Goal: Task Accomplishment & Management: Use online tool/utility

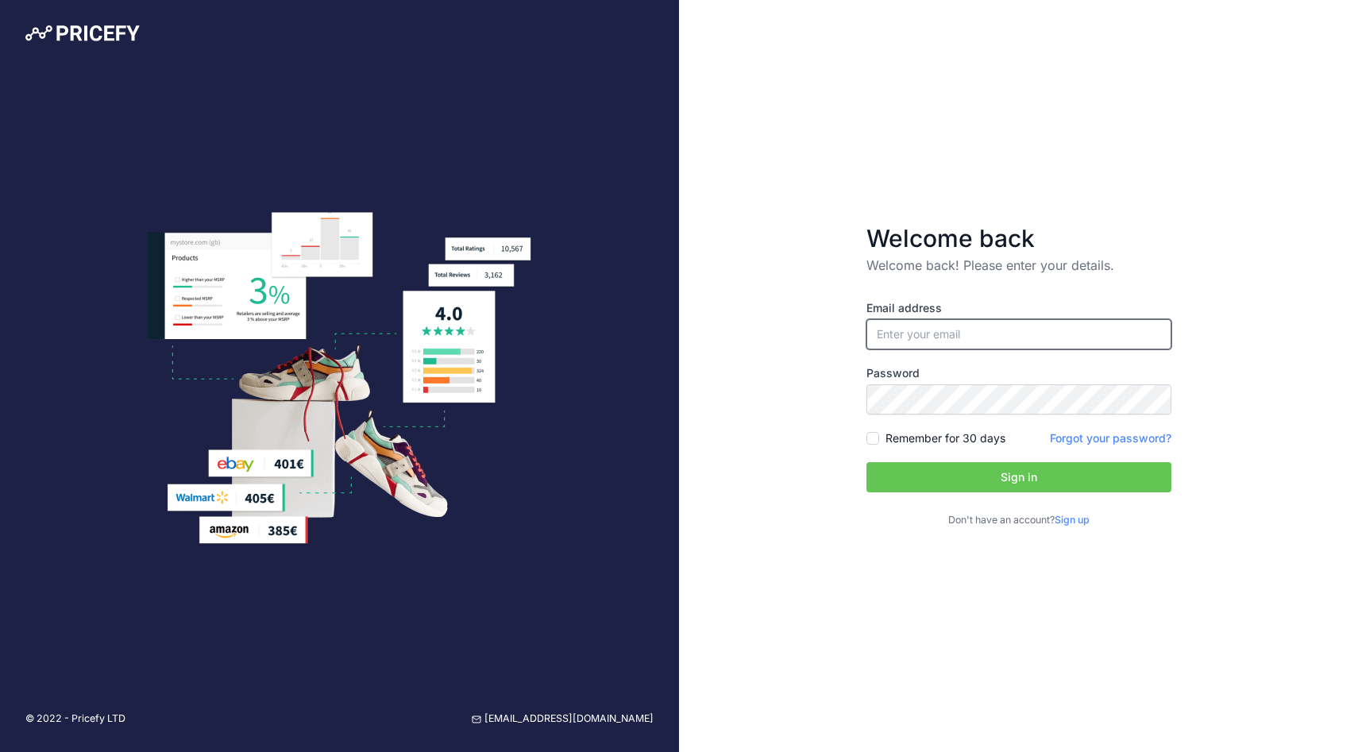
type input "[PERSON_NAME][EMAIL_ADDRESS][PERSON_NAME][DOMAIN_NAME]"
click at [915, 480] on button "Sign in" at bounding box center [1018, 477] width 305 height 30
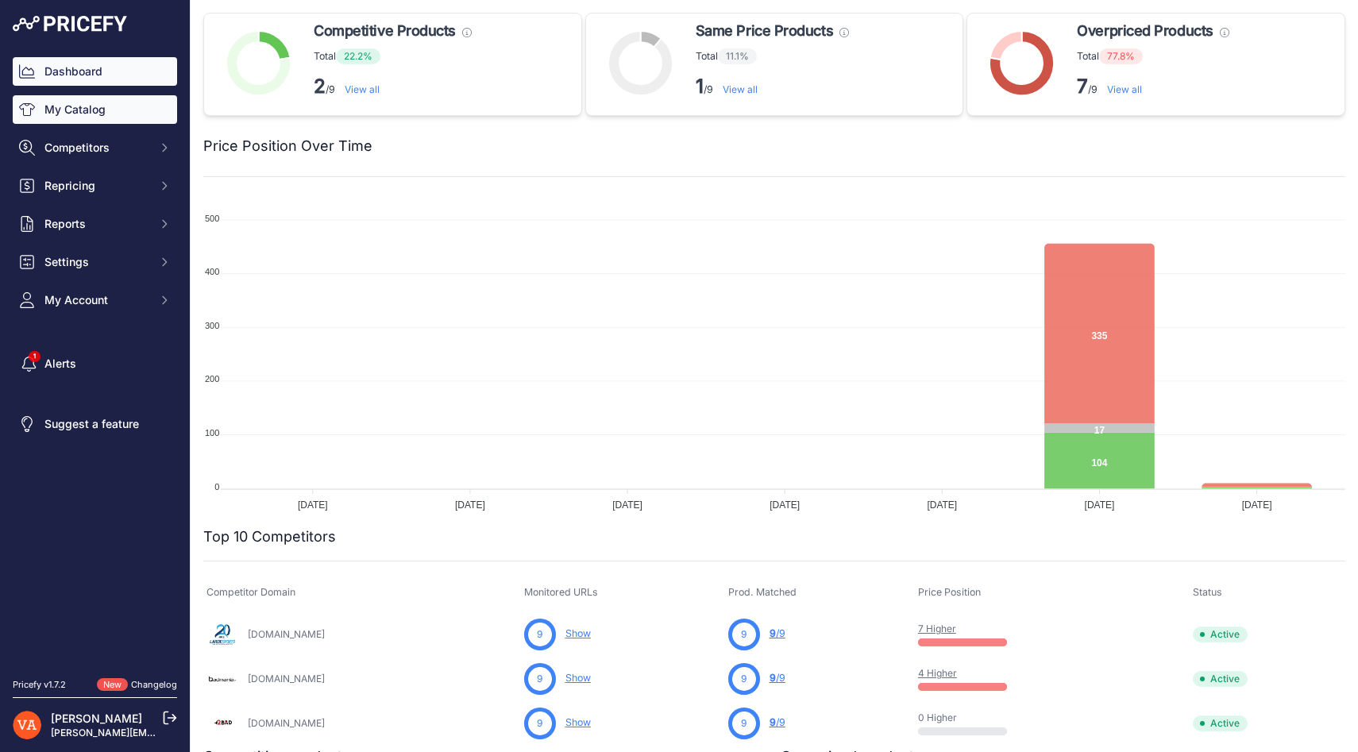
click at [116, 108] on link "My Catalog" at bounding box center [95, 109] width 164 height 29
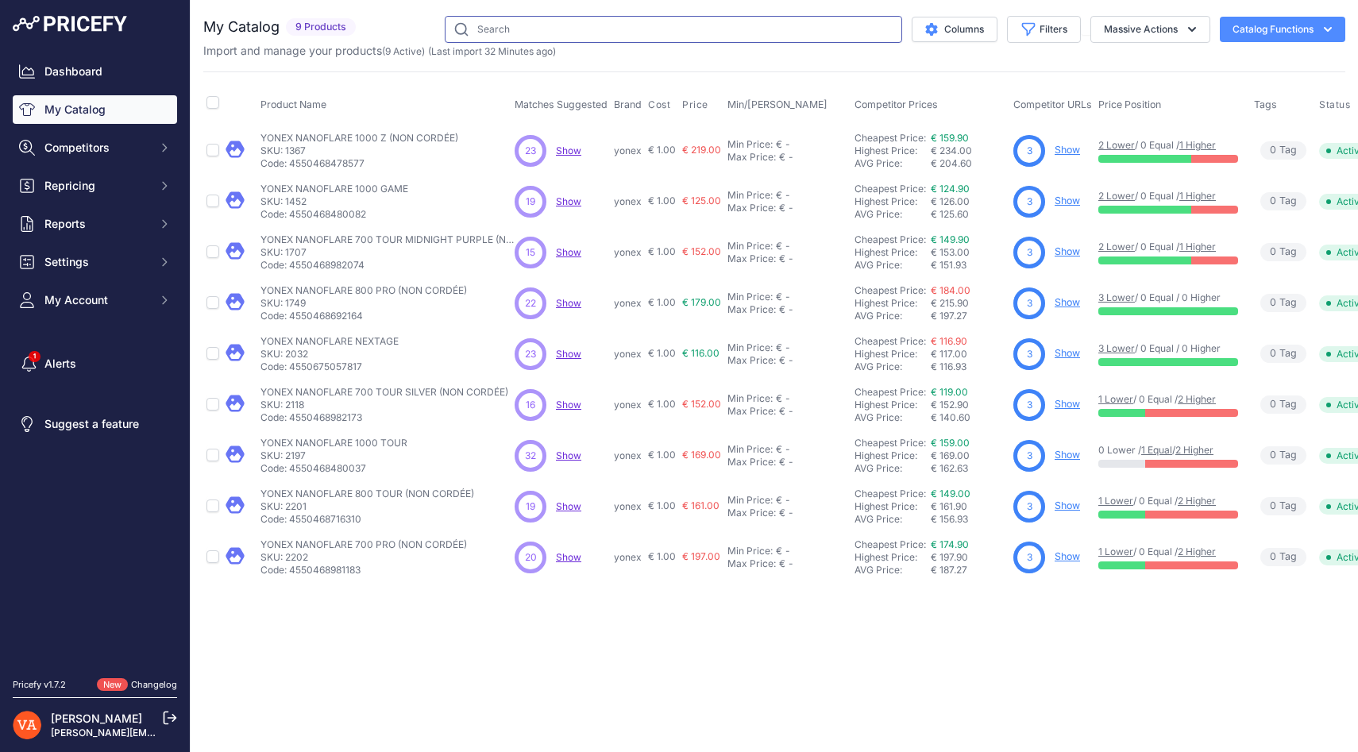
click at [579, 32] on input "text" at bounding box center [673, 29] width 457 height 27
paste input "KARAKAL LOVE GRIP"
type input "KARAKAL LOVE GRIP"
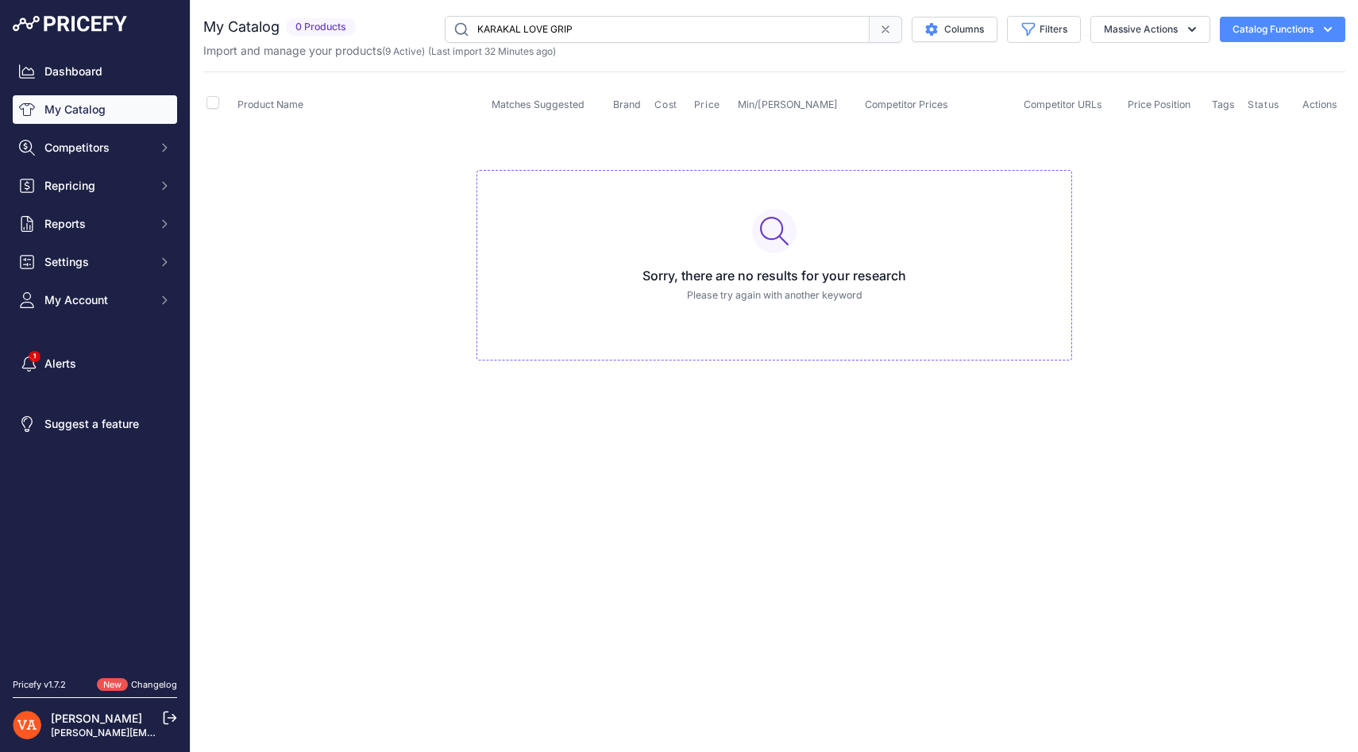
click at [585, 22] on input "KARAKAL LOVE GRIP" at bounding box center [657, 29] width 425 height 27
paste input "KARAKAL NANO 60"
type input "KARAKAL NANO 60"
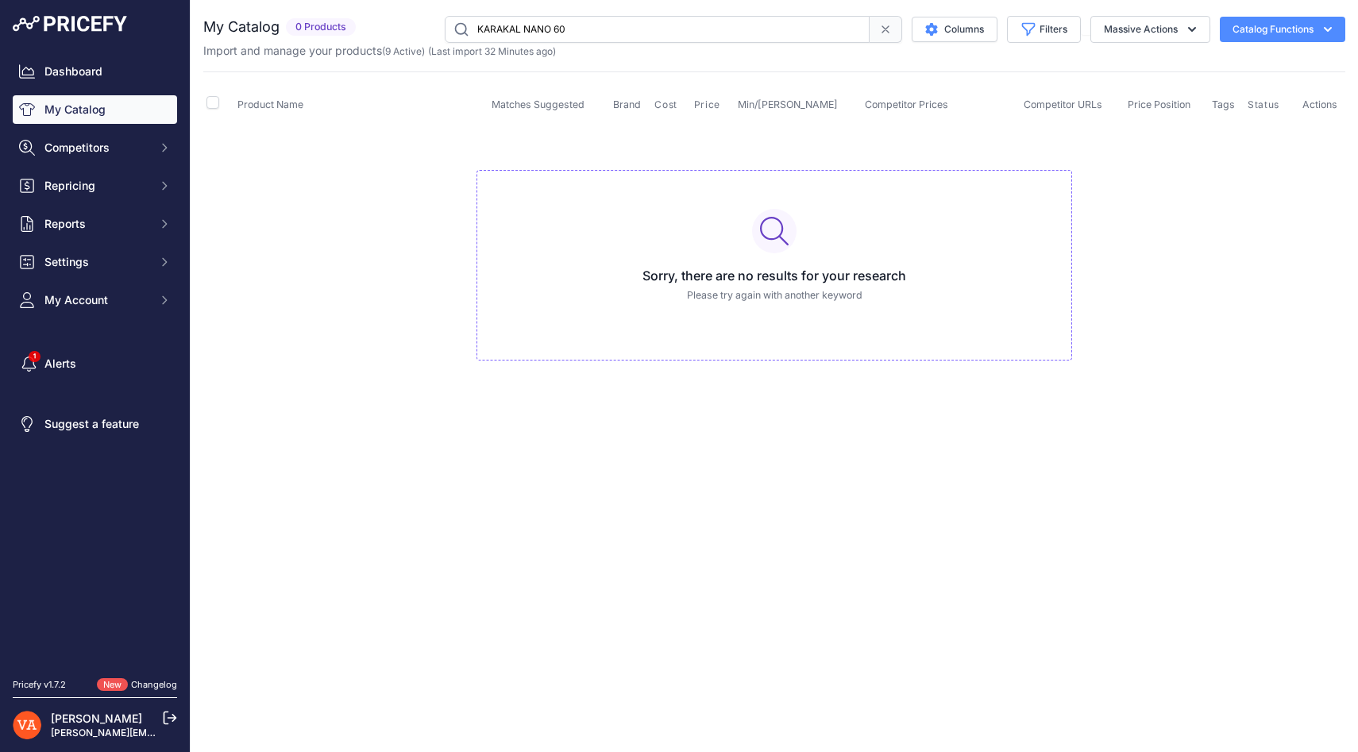
click at [572, 30] on input "KARAKAL NANO 60" at bounding box center [657, 29] width 425 height 27
paste input "KARAKAL PU SUPER GRIP"
type input "KARAKAL PU SUPER GRIP"
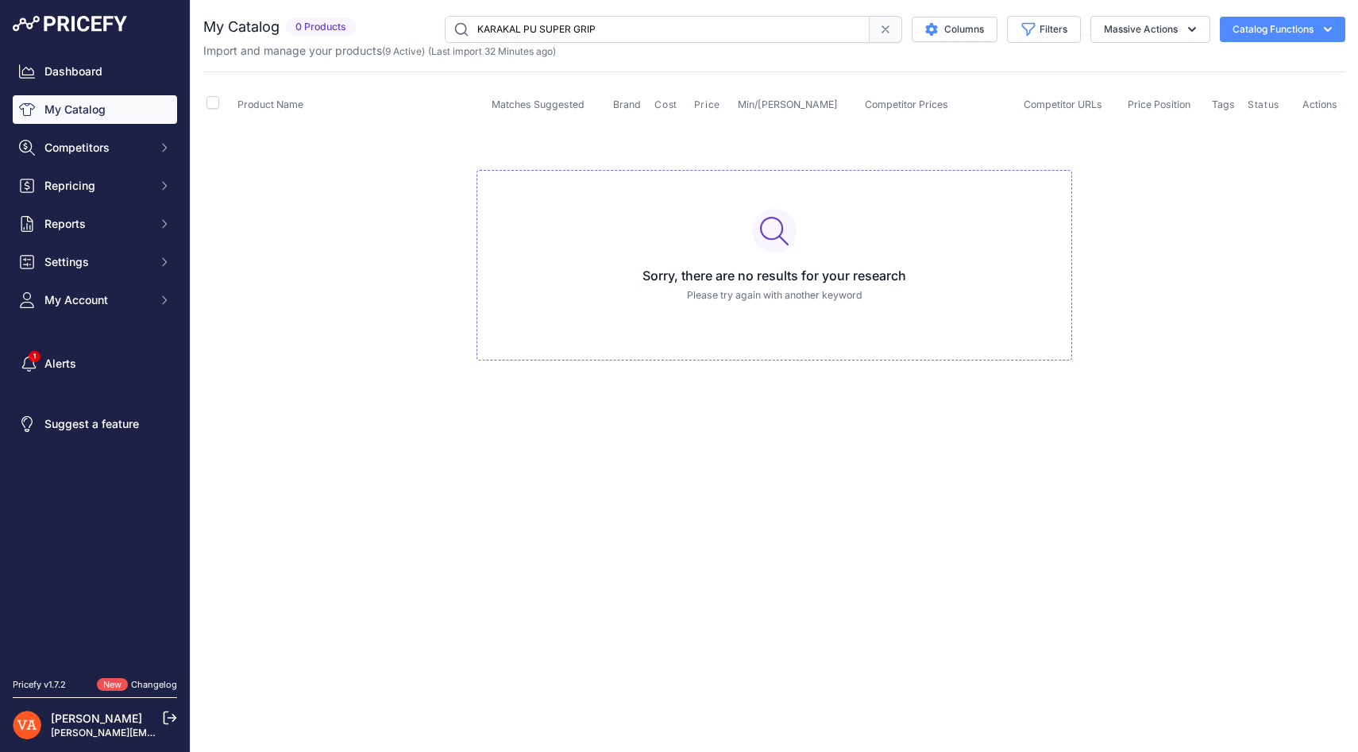
click at [624, 21] on input "KARAKAL PU SUPER GRIP" at bounding box center [657, 29] width 425 height 27
click at [598, 27] on input "KARAKAL PU SUPER GRIP" at bounding box center [657, 29] width 425 height 27
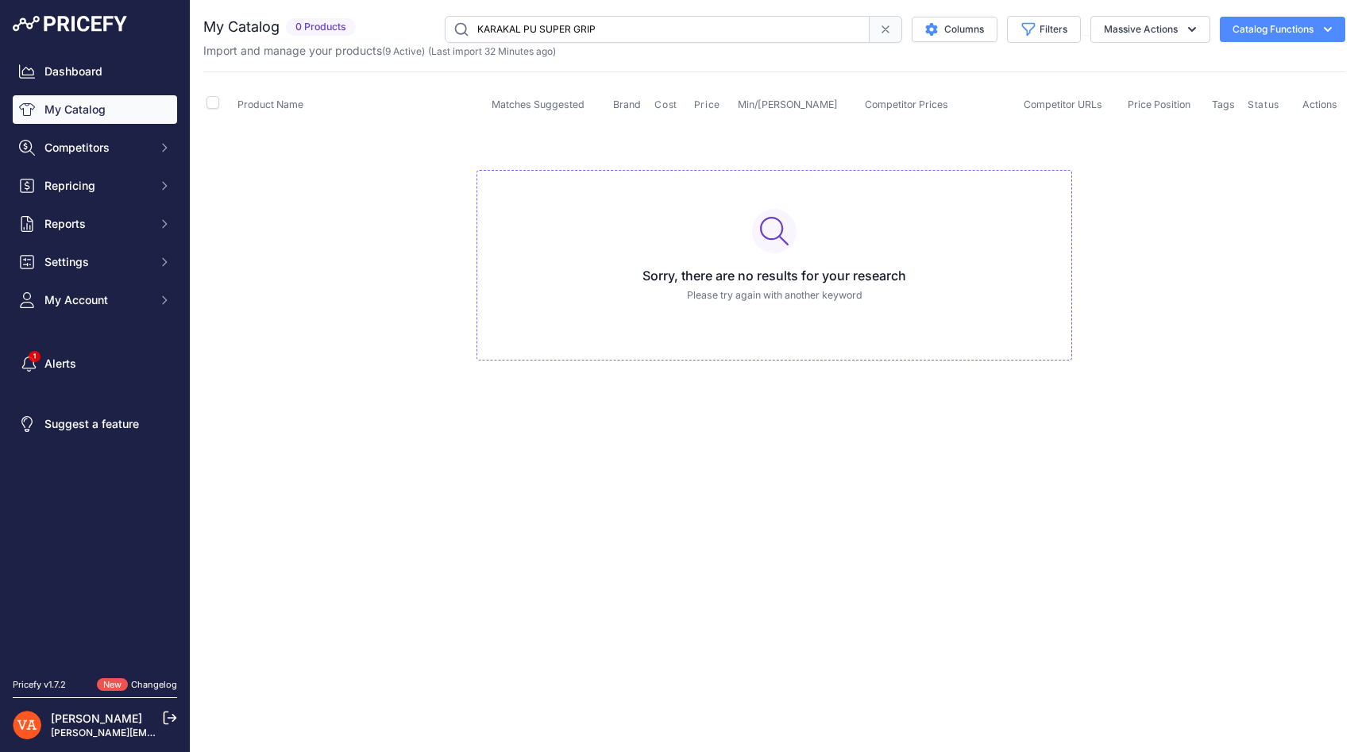
click at [598, 27] on input "KARAKAL PU SUPER GRIP" at bounding box center [657, 29] width 425 height 27
paste input "KARAKAL TRIBAL GRIP"
type input "KARAKAL TRIBAL GRIP"
click at [578, 18] on input "KARAKAL TRIBAL GRIP" at bounding box center [657, 29] width 425 height 27
click at [581, 24] on input "KARAKAL TRIBAL GRIP" at bounding box center [657, 29] width 425 height 27
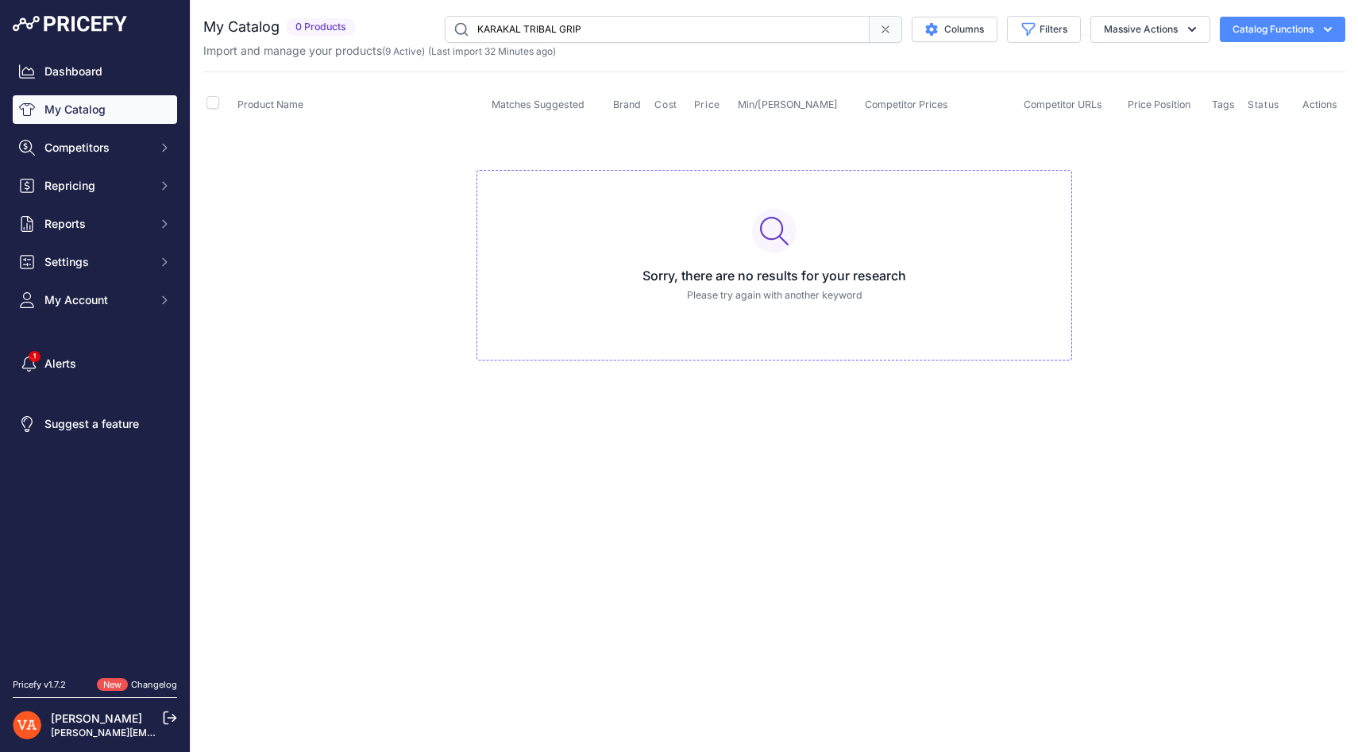
click at [581, 24] on input "KARAKAL TRIBAL GRIP" at bounding box center [657, 29] width 425 height 27
paste input "OLIVER FROTTEE GRIP"
type input "OLIVER FROTTEE GRIP"
click at [612, 22] on input "OLIVER FROTTEE GRIP" at bounding box center [657, 29] width 425 height 27
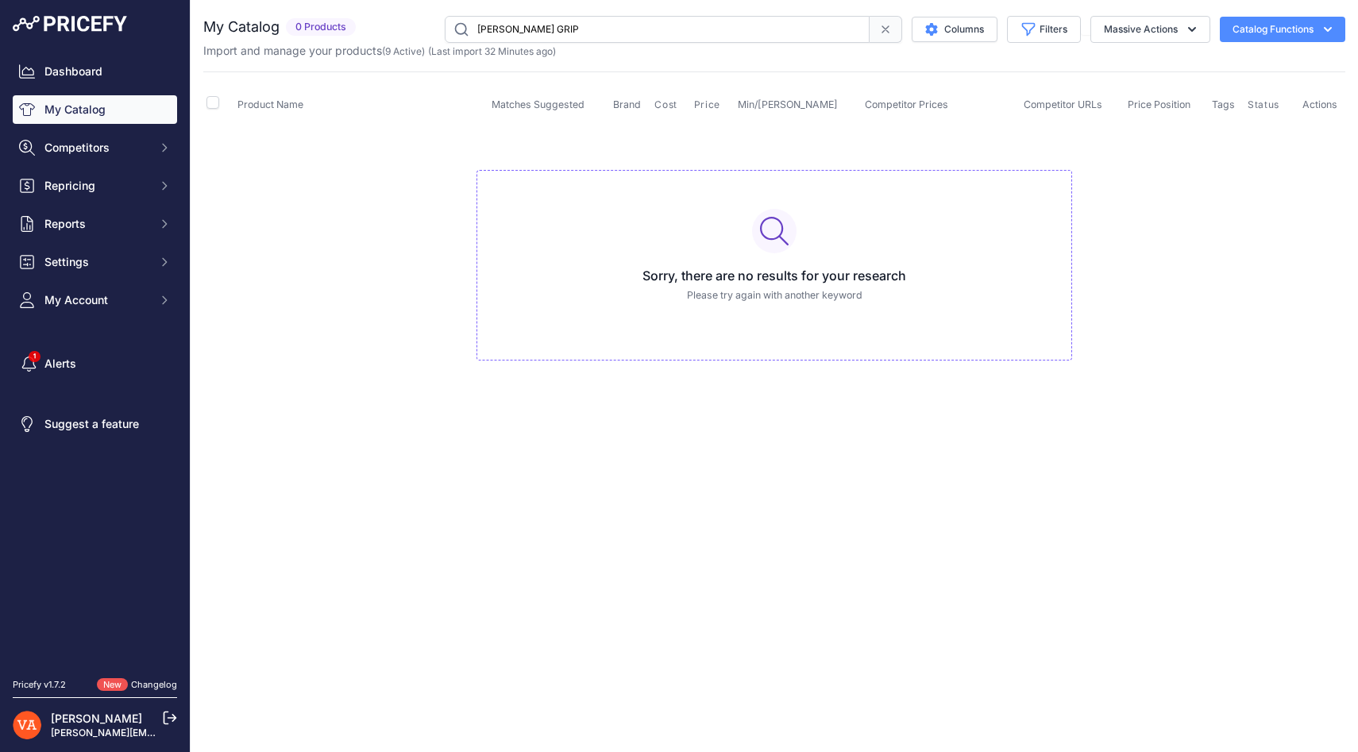
click at [612, 22] on input "OLIVER FROTTEE GRIP" at bounding box center [657, 29] width 425 height 27
paste input "OLIVER HEADBAND"
click at [575, 30] on input "OLIVER HEADBAND" at bounding box center [657, 29] width 425 height 27
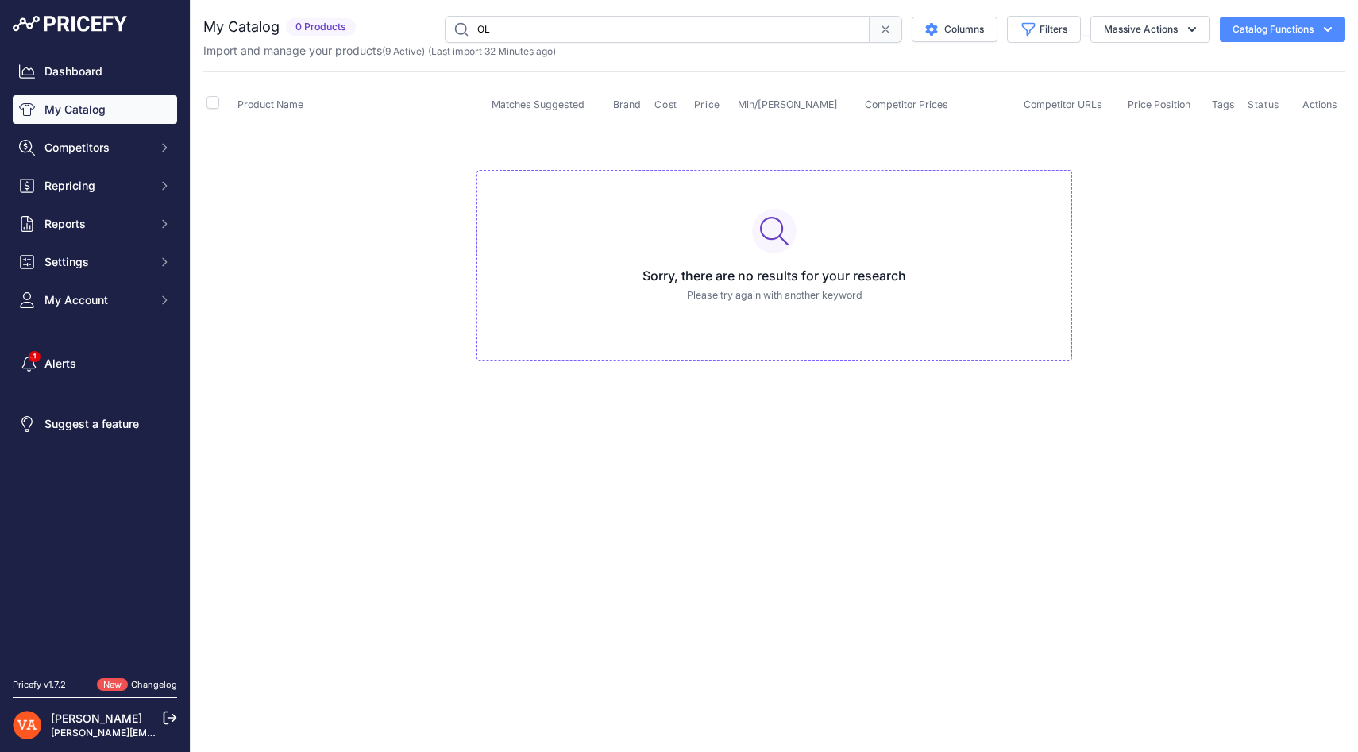
type input "O"
paste input "OLIVER POINT GRIP"
type input "OLIVER POINT GRIP"
click at [625, 29] on input "OLIVER POINT GRIP" at bounding box center [657, 29] width 425 height 27
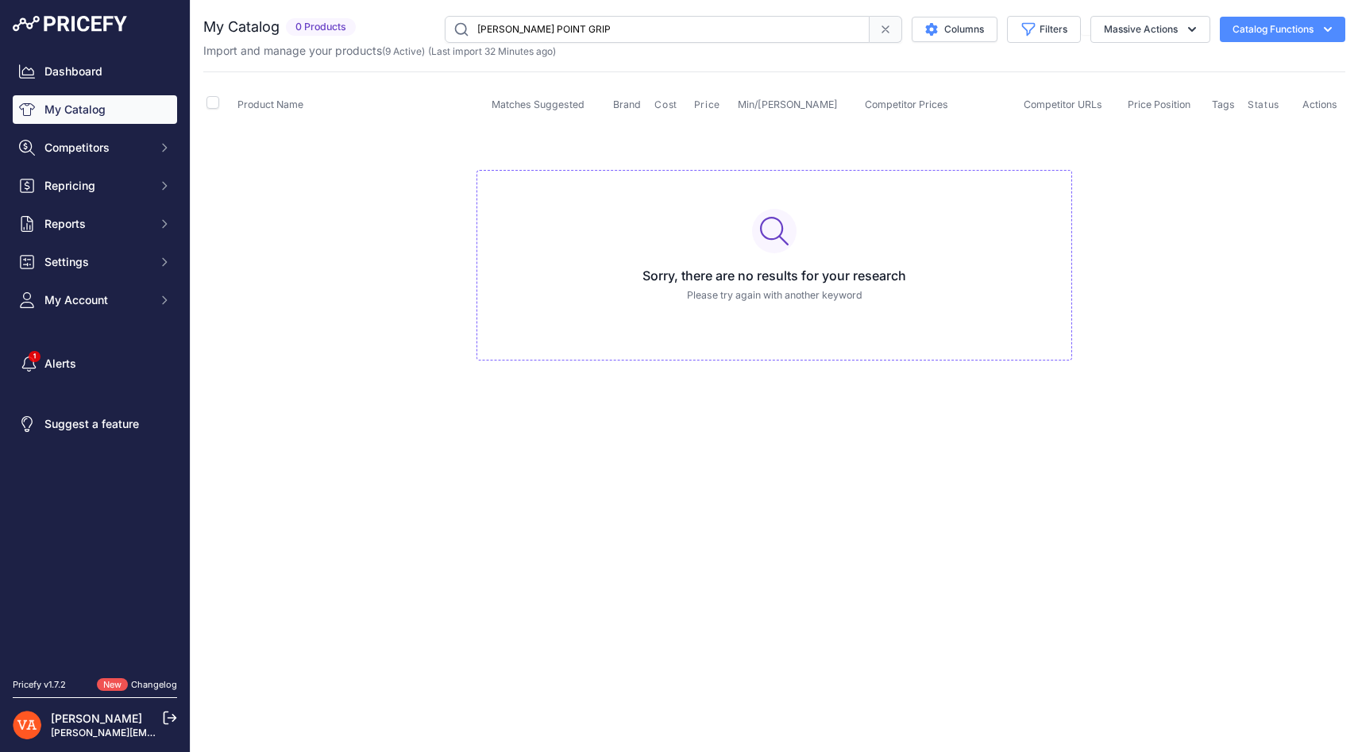
click at [625, 29] on input "OLIVER POINT GRIP" at bounding box center [657, 29] width 425 height 27
paste input "OLIVER TACK GRIP"
click at [584, 25] on input "OLIVER TACK GRIP" at bounding box center [657, 29] width 425 height 27
type input "O"
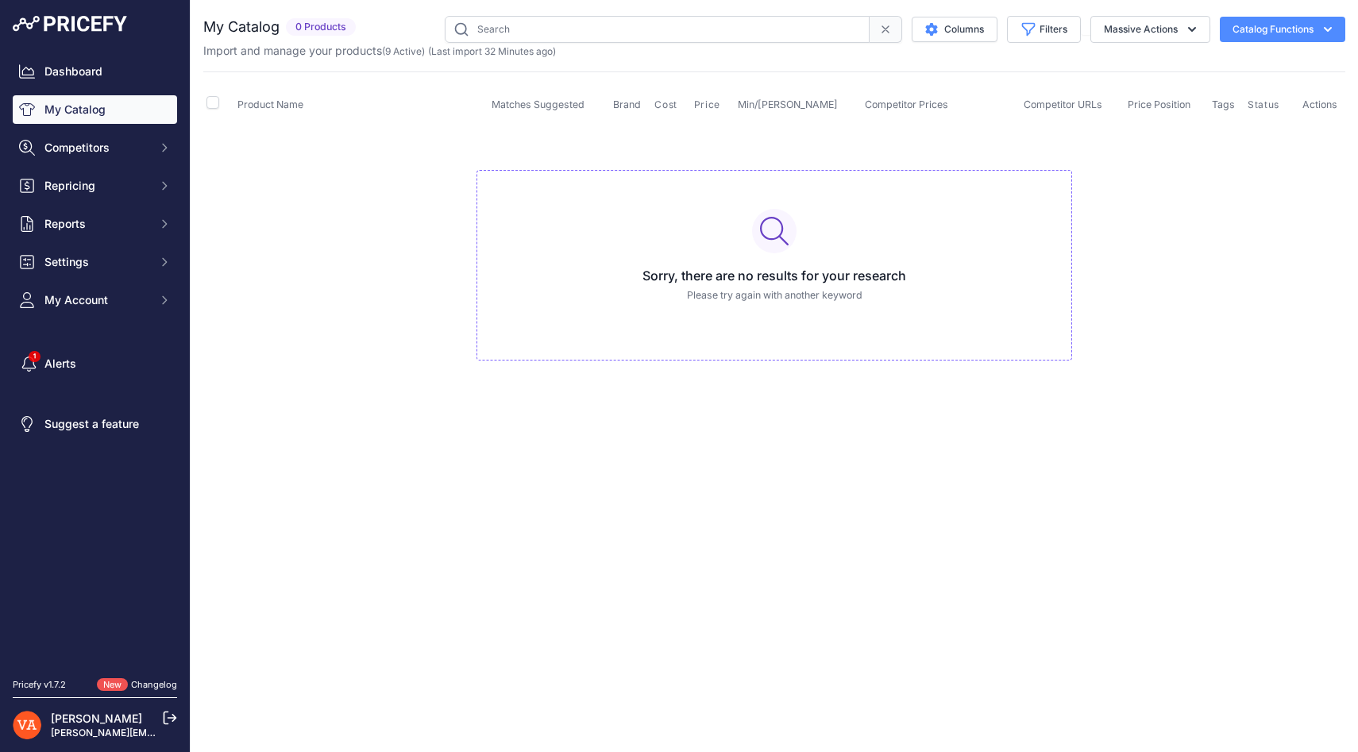
paste input "OLIVER THE GRIP"
click at [557, 29] on input "OLIVER THE GRIP" at bounding box center [657, 29] width 425 height 27
type input "OLIVER"
click at [516, 31] on input "OLIVER" at bounding box center [657, 29] width 425 height 27
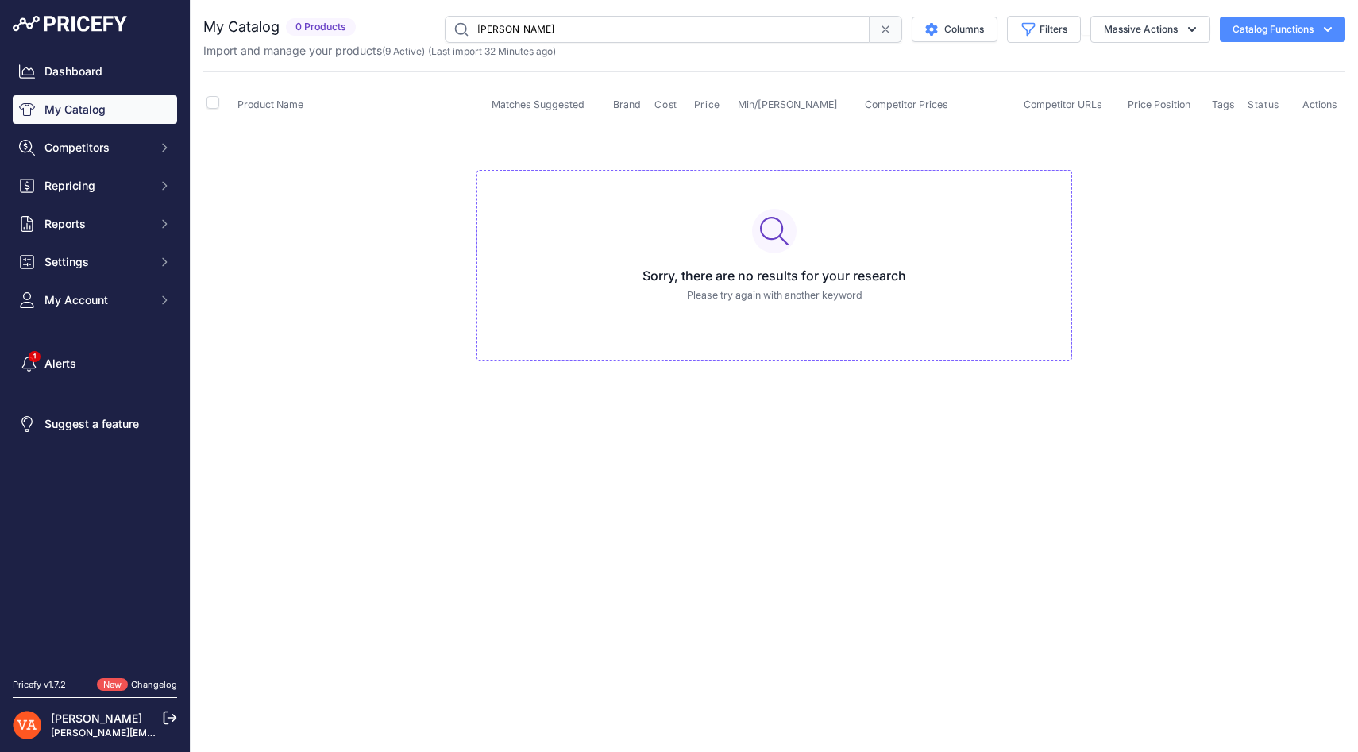
click at [516, 31] on input "OLIVER" at bounding box center [657, 29] width 425 height 27
paste input "PACKAGING TAPE"
type input "PACKAGING TAPE"
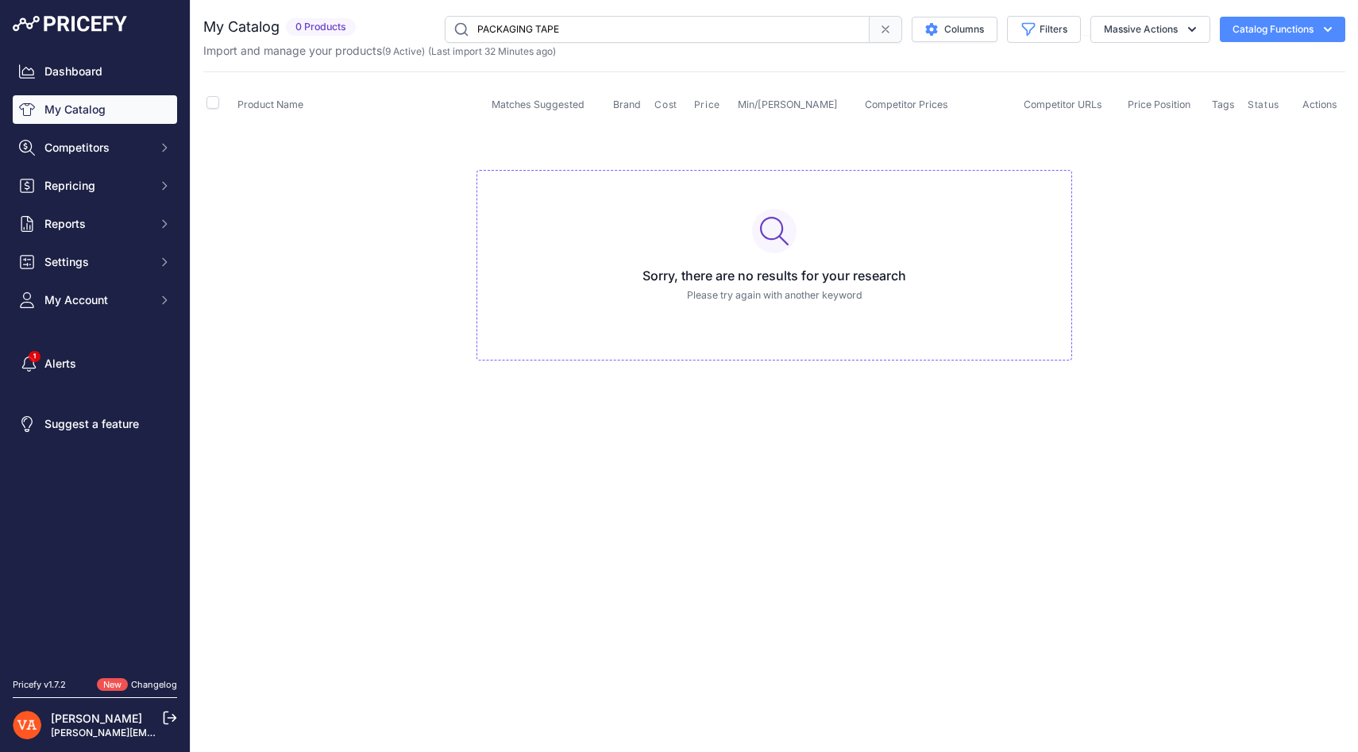
click at [580, 23] on input "PACKAGING TAPE" at bounding box center [657, 29] width 425 height 27
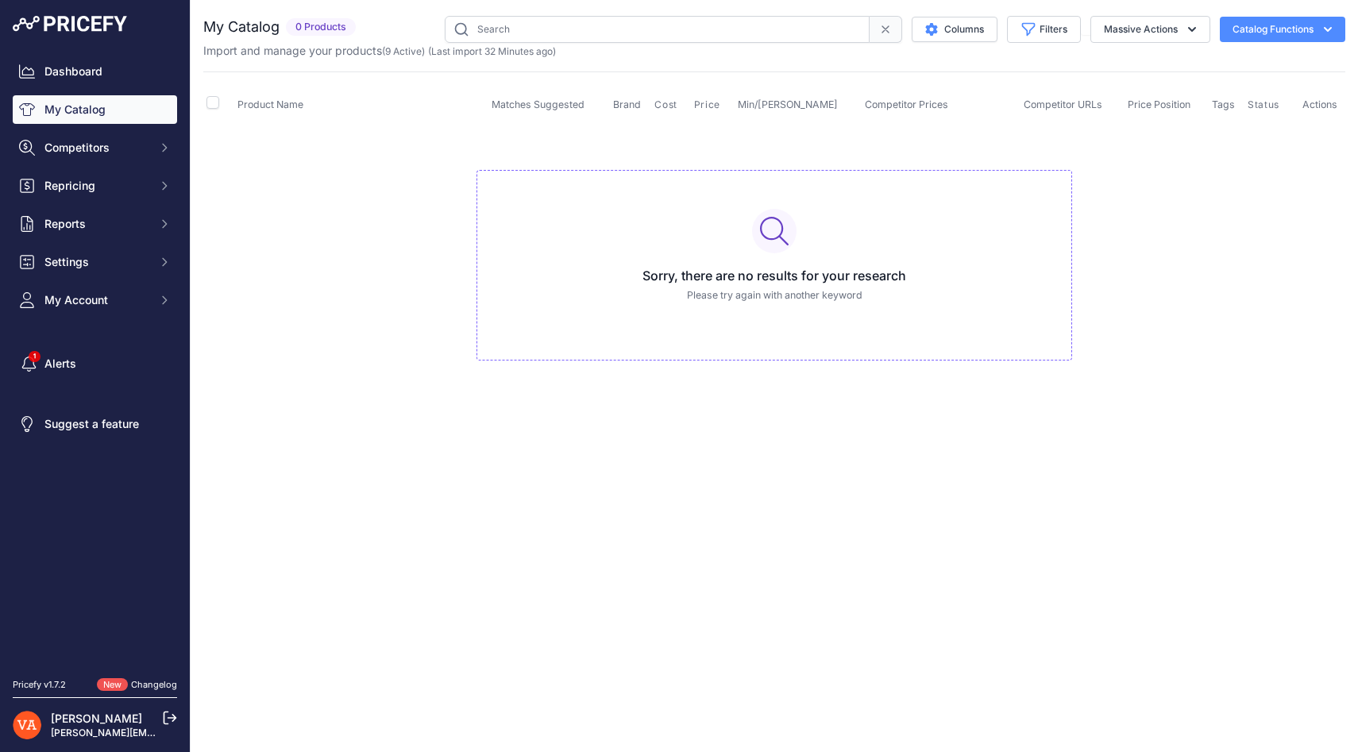
paste input "PORTE CLÉS BADMINTON"
type input "PORTE CLÉS BADMINTON"
click at [597, 33] on input "PORTE CLÉS BADMINTON" at bounding box center [657, 29] width 425 height 27
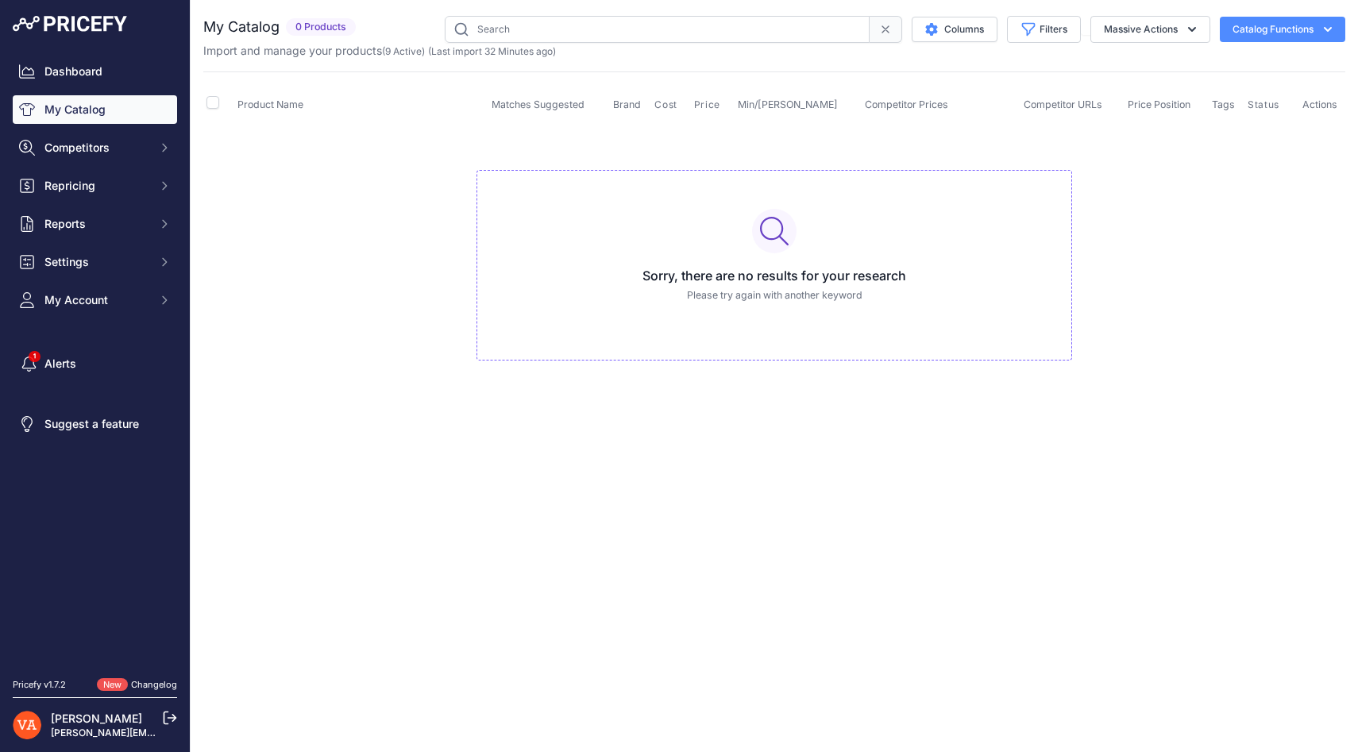
paste input "QETZAL"
type input "QETZAL"
click at [522, 34] on input "QETZAL" at bounding box center [657, 29] width 425 height 27
paste input "SEMELLE PC AC195 YELLOW"
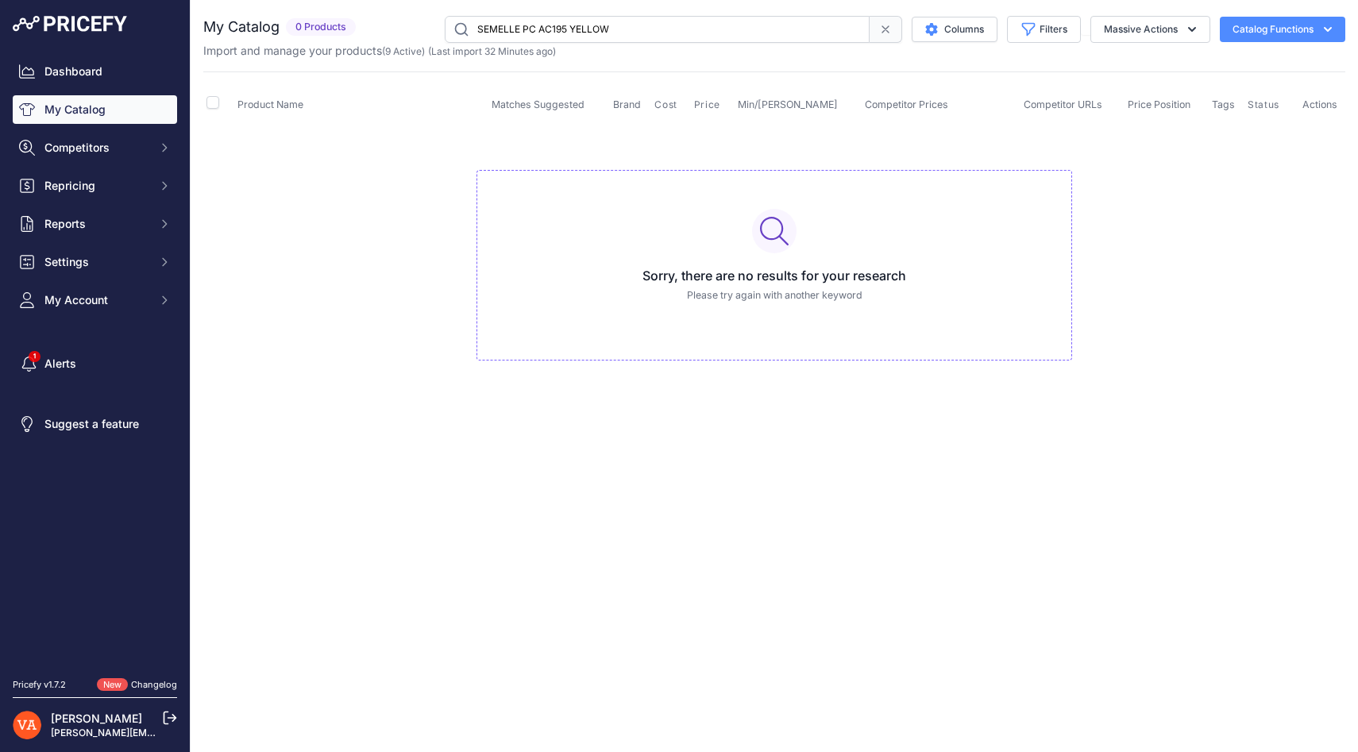
click at [632, 22] on input "SEMELLE PC AC195 YELLOW" at bounding box center [657, 29] width 425 height 27
click at [631, 33] on input "SEMELLE PC AC195 YELLOW" at bounding box center [657, 29] width 425 height 27
type input "SEMELLE PC AC195"
click at [567, 33] on input "SEMELLE PC AC195" at bounding box center [657, 29] width 425 height 27
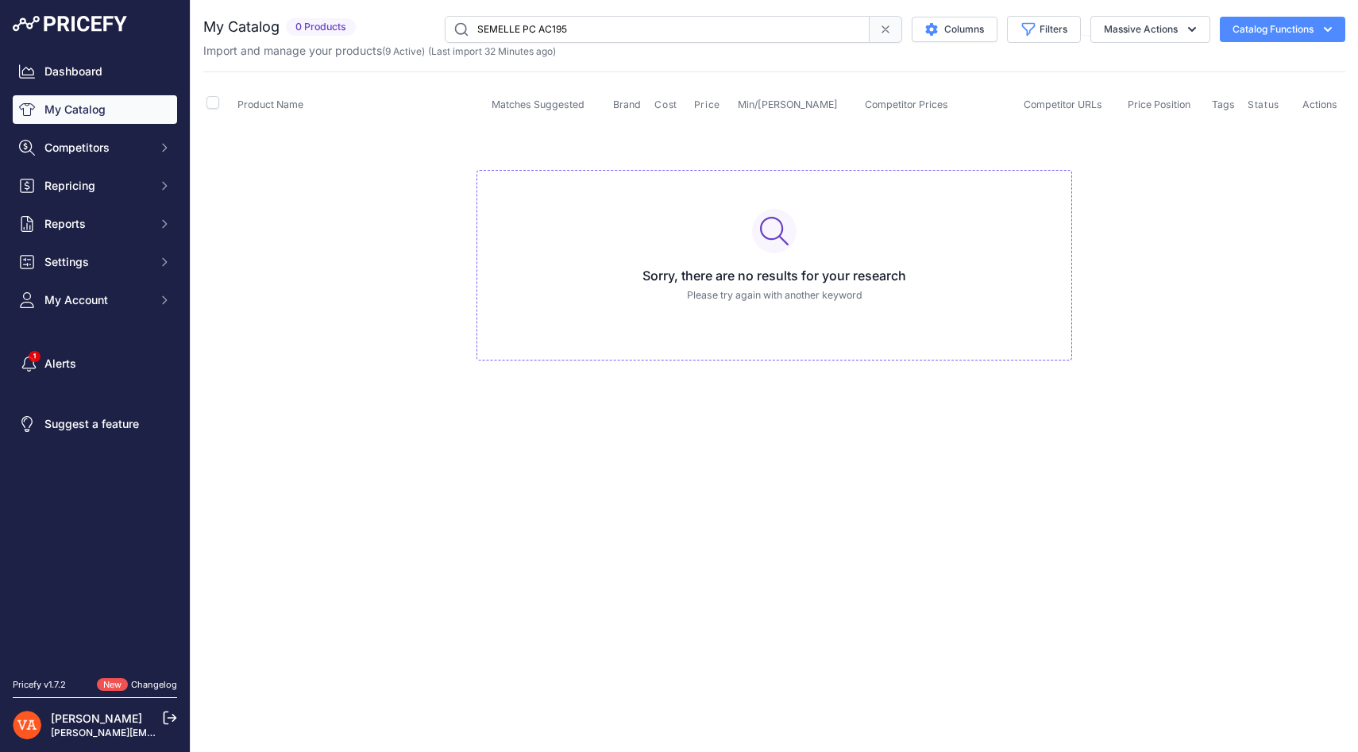
click at [567, 33] on input "SEMELLE PC AC195" at bounding box center [657, 29] width 425 height 27
paste input "TECNIFIBRE LUNETTES"
click at [589, 23] on input "TECNIFIBRE LUNETTES" at bounding box center [657, 29] width 425 height 27
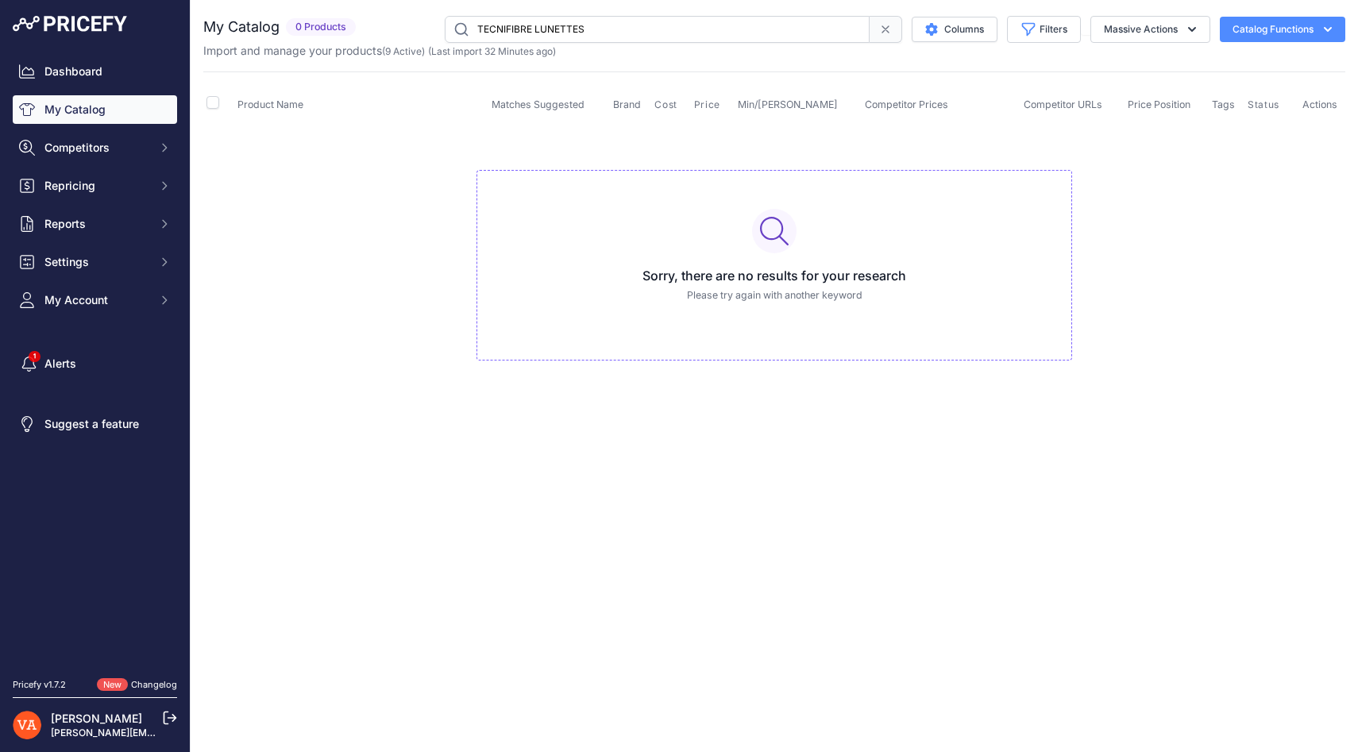
click at [589, 23] on input "TECNIFIBRE LUNETTES" at bounding box center [657, 29] width 425 height 27
paste input "VICTOR CAP VC-209C"
drag, startPoint x: 580, startPoint y: 32, endPoint x: 513, endPoint y: 34, distance: 66.7
click at [513, 34] on input "VICTOR CAP VC-209C" at bounding box center [657, 29] width 425 height 27
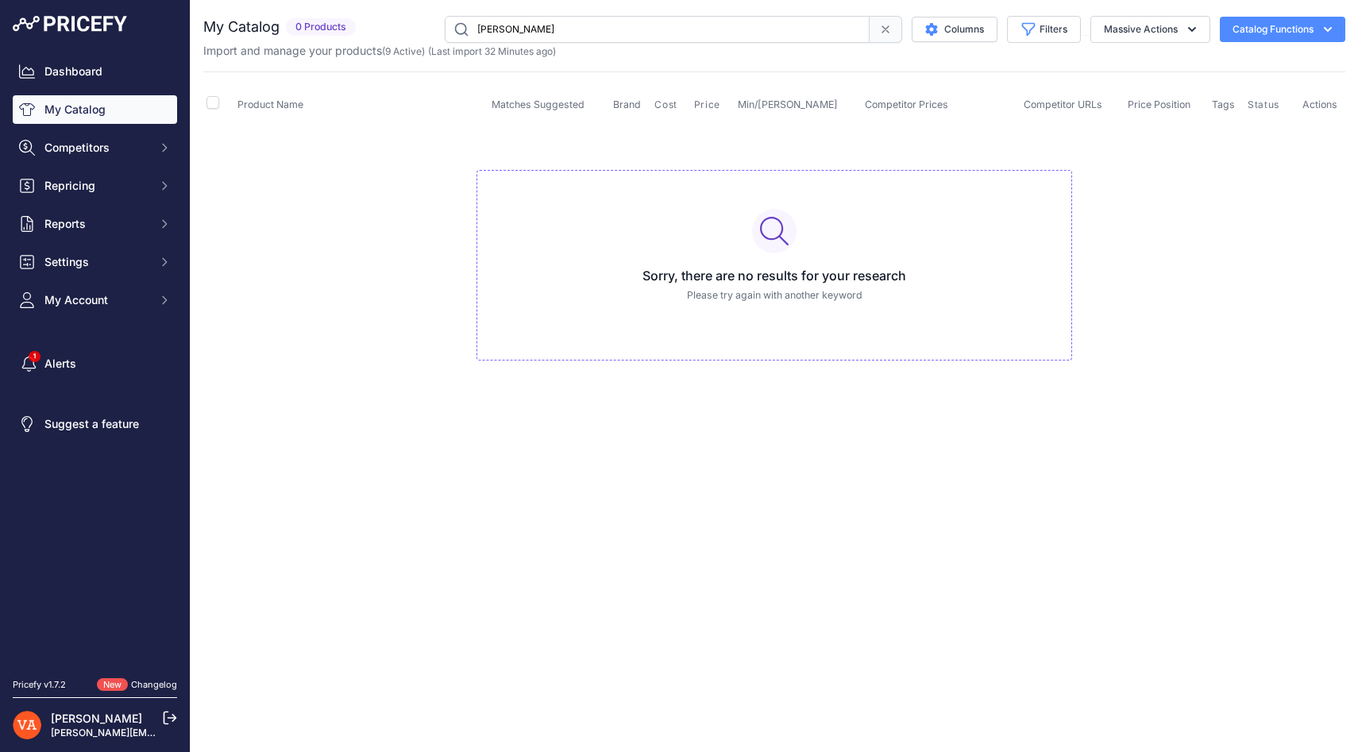
type input "VICTOR"
click at [128, 114] on link "My Catalog" at bounding box center [95, 109] width 164 height 29
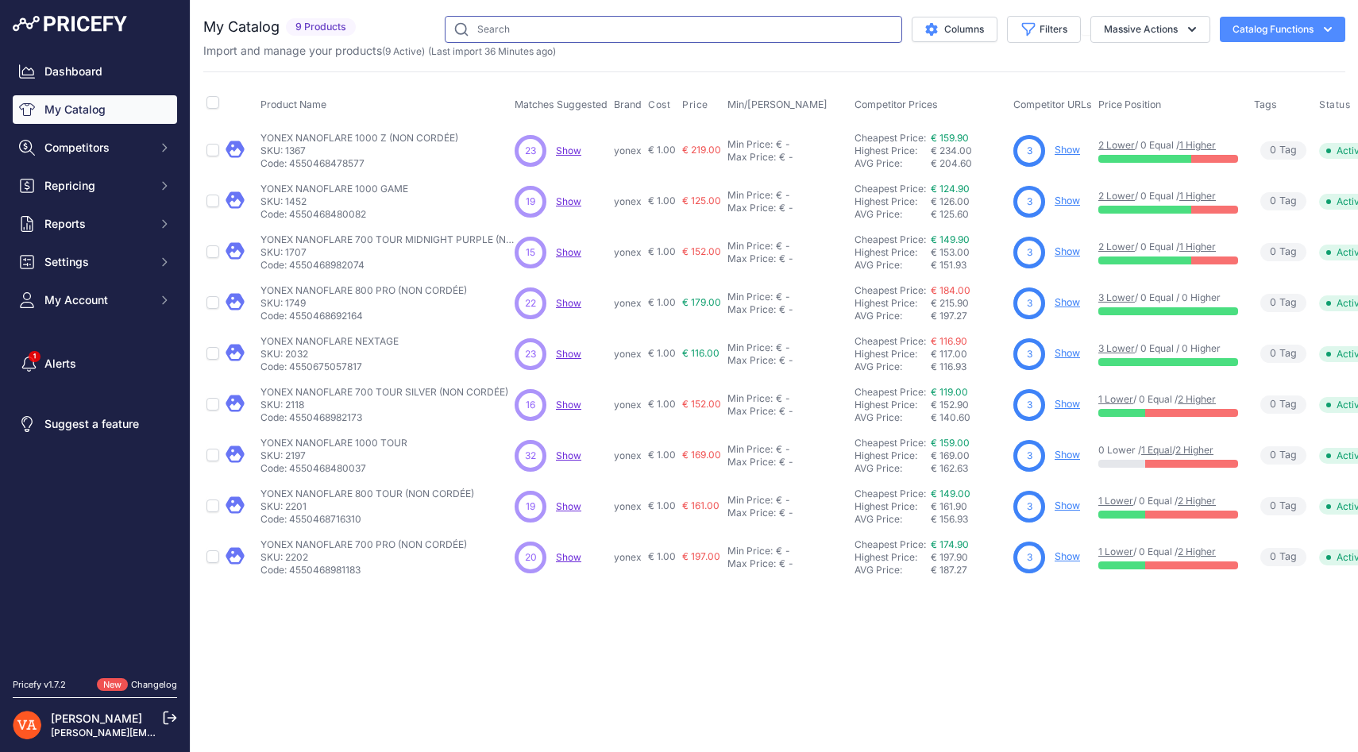
click at [490, 25] on input "text" at bounding box center [673, 29] width 457 height 27
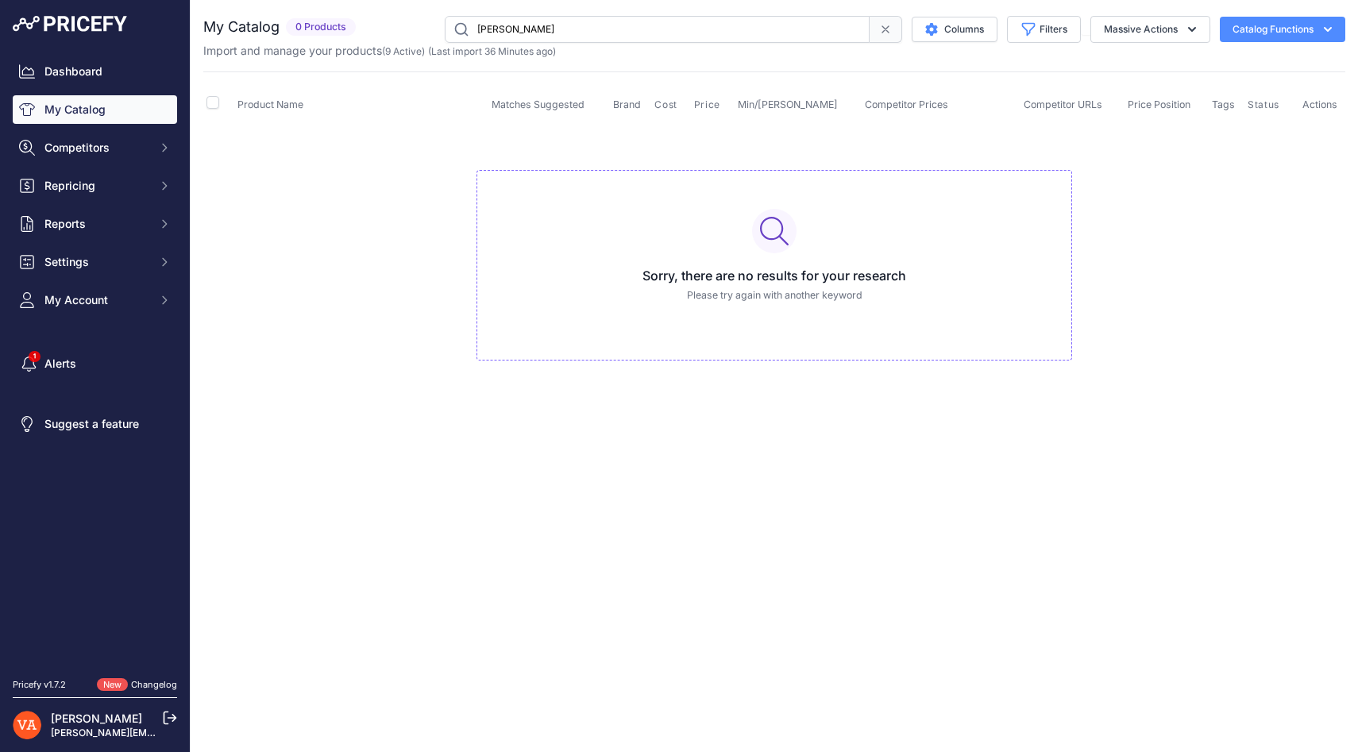
click at [528, 32] on input "victor" at bounding box center [657, 29] width 425 height 27
type input "v"
paste input "VICTOR CUSHION WRAP GR-50"
type input "VICTOR CUSHION WRAP GR-50"
